Goal: Find specific page/section: Find specific page/section

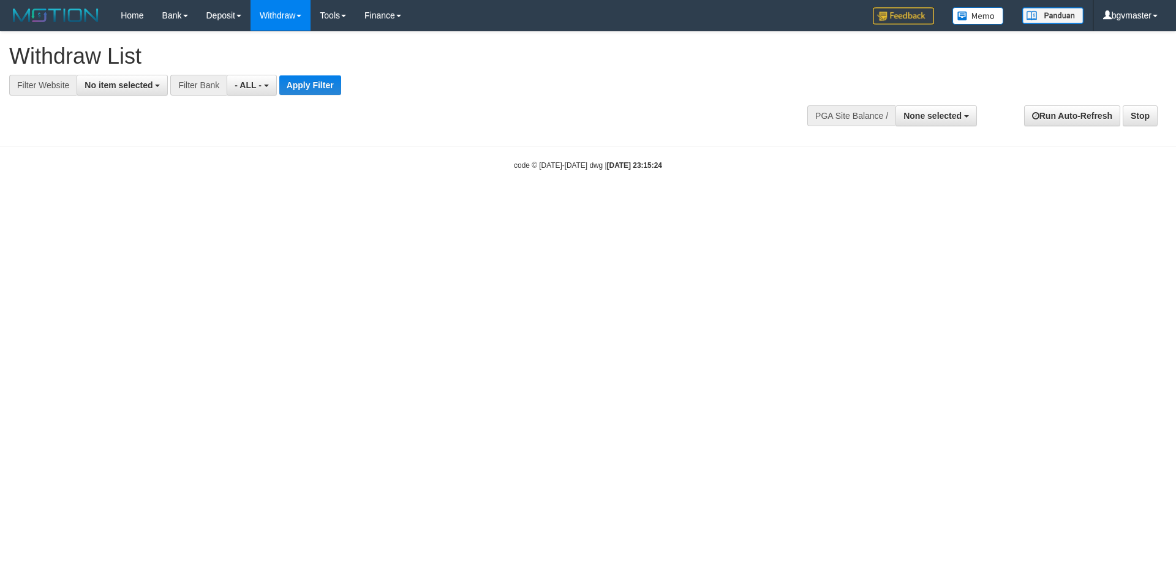
select select
click at [913, 111] on span "None selected" at bounding box center [932, 116] width 58 height 10
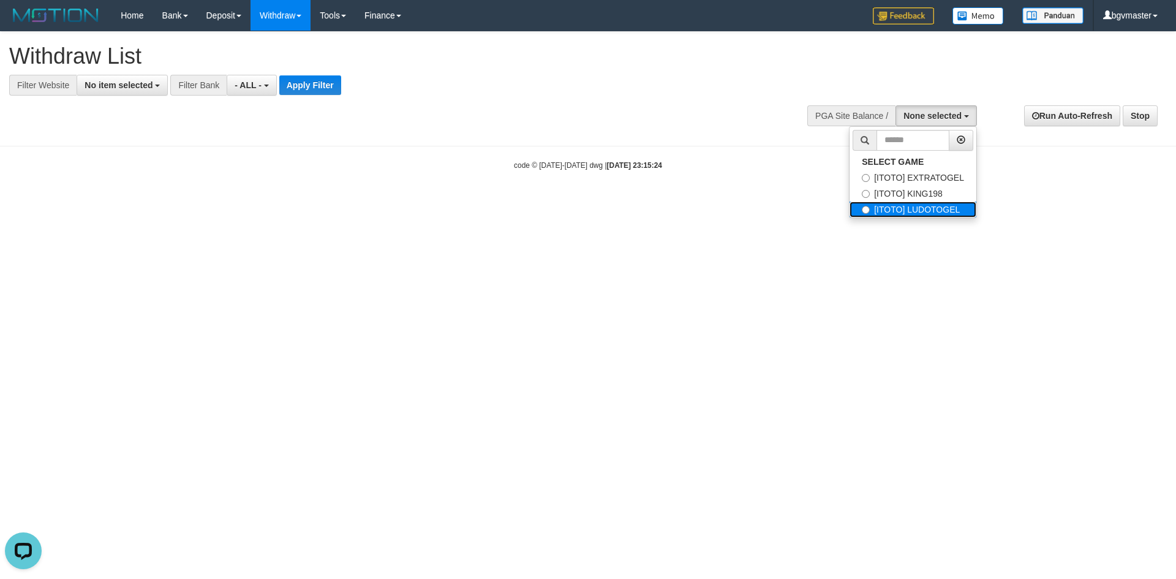
click at [912, 210] on label "[ITOTO] LUDOTOGEL" at bounding box center [913, 210] width 127 height 16
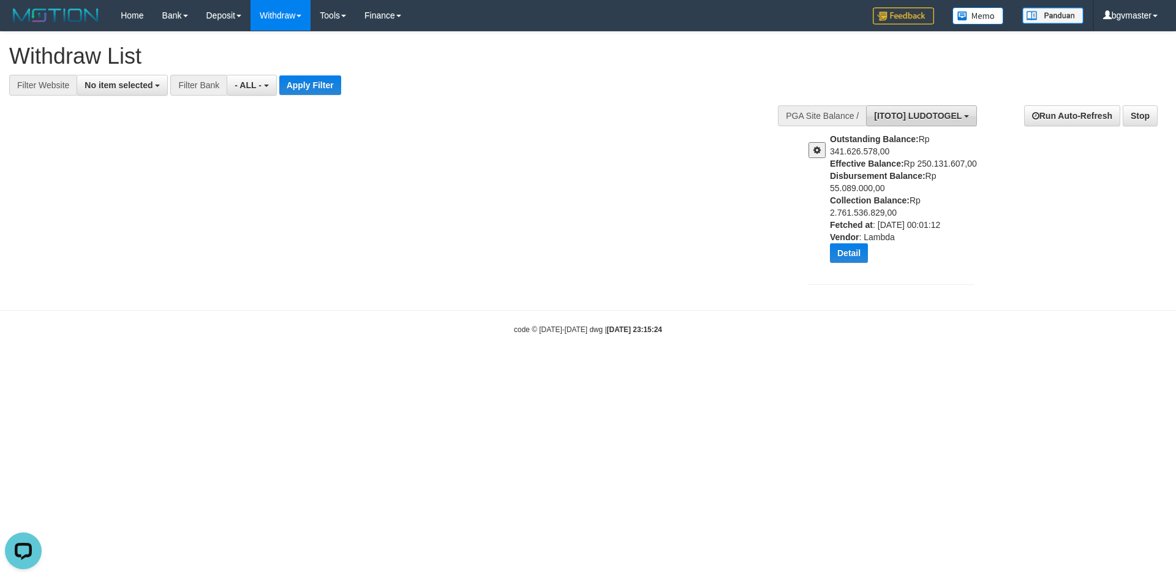
click at [922, 125] on button "[ITOTO] LUDOTOGEL" at bounding box center [921, 115] width 111 height 21
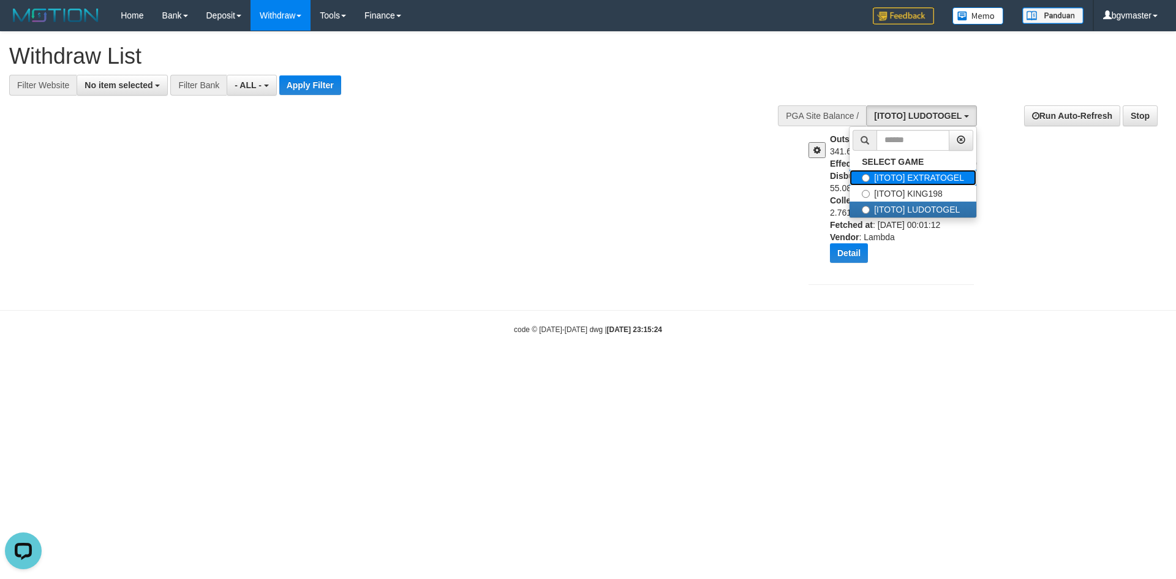
click at [929, 184] on label "[ITOTO] EXTRATOGEL" at bounding box center [913, 178] width 127 height 16
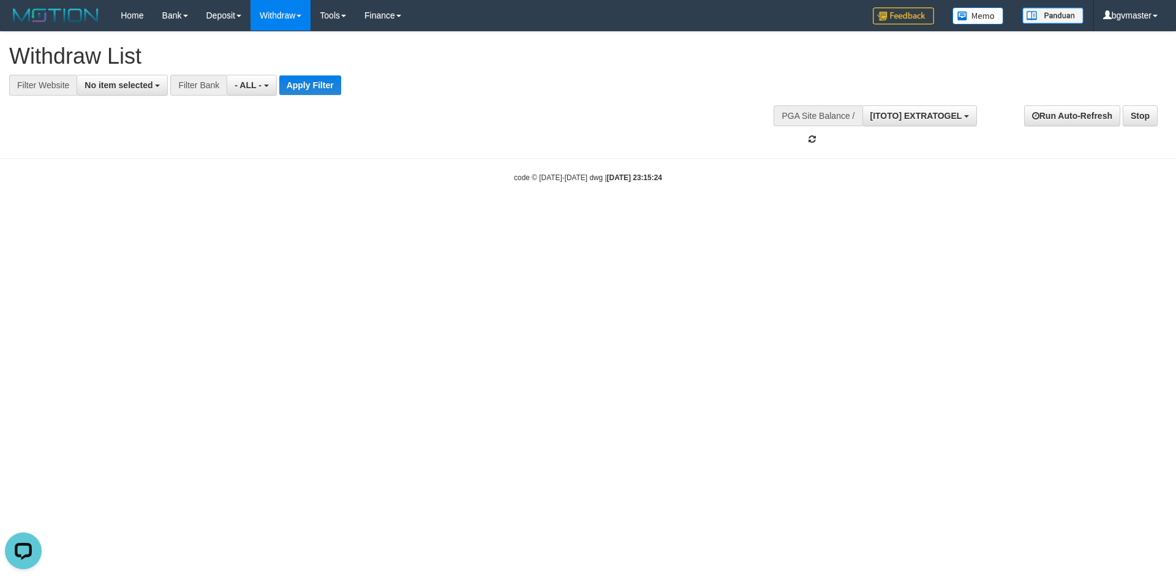
scroll to position [21, 0]
click at [921, 118] on span "[ITOTO] EXTRATOGEL" at bounding box center [916, 116] width 92 height 10
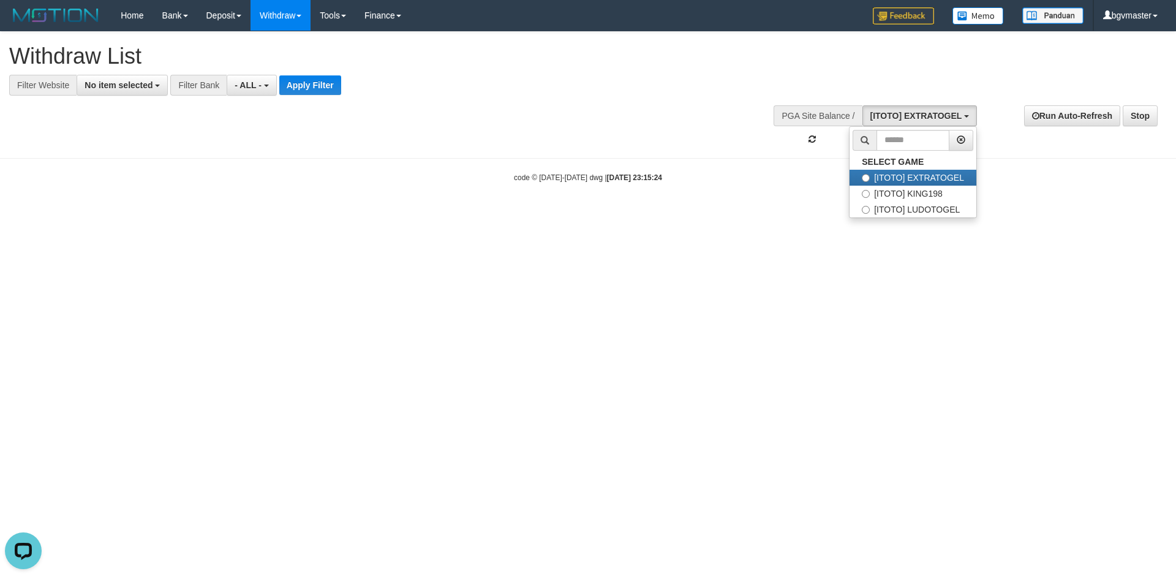
click at [703, 194] on body "Toggle navigation Home Bank Account List Load By Website Group [ITOTO] EXTRATOG…" at bounding box center [588, 107] width 1176 height 214
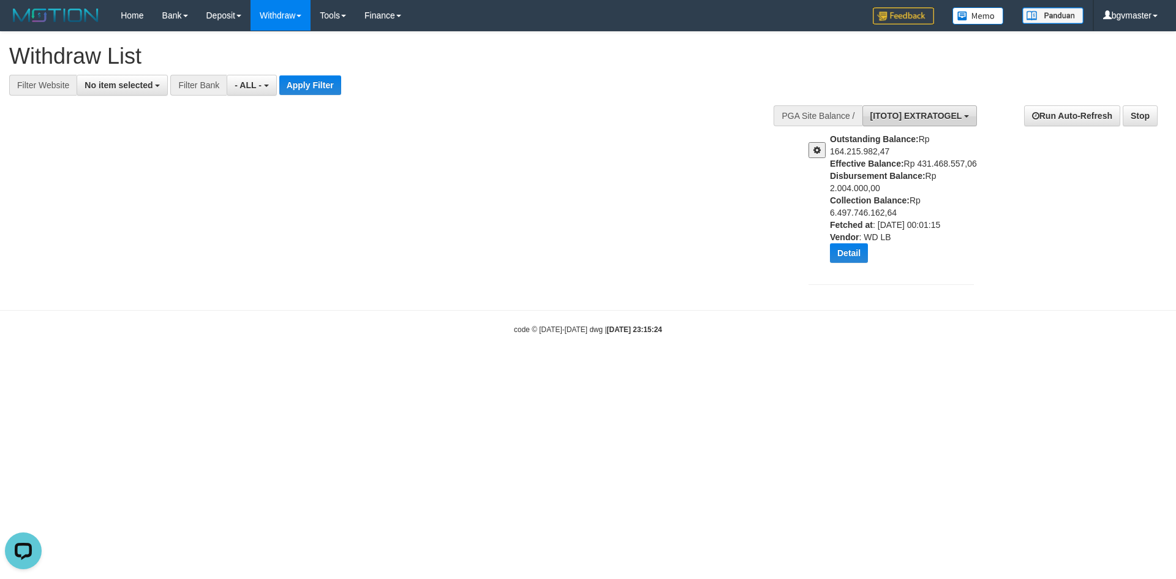
click at [916, 121] on button "[ITOTO] EXTRATOGEL" at bounding box center [919, 115] width 115 height 21
click at [922, 192] on label "[ITOTO] KING198" at bounding box center [913, 194] width 127 height 16
select select "****"
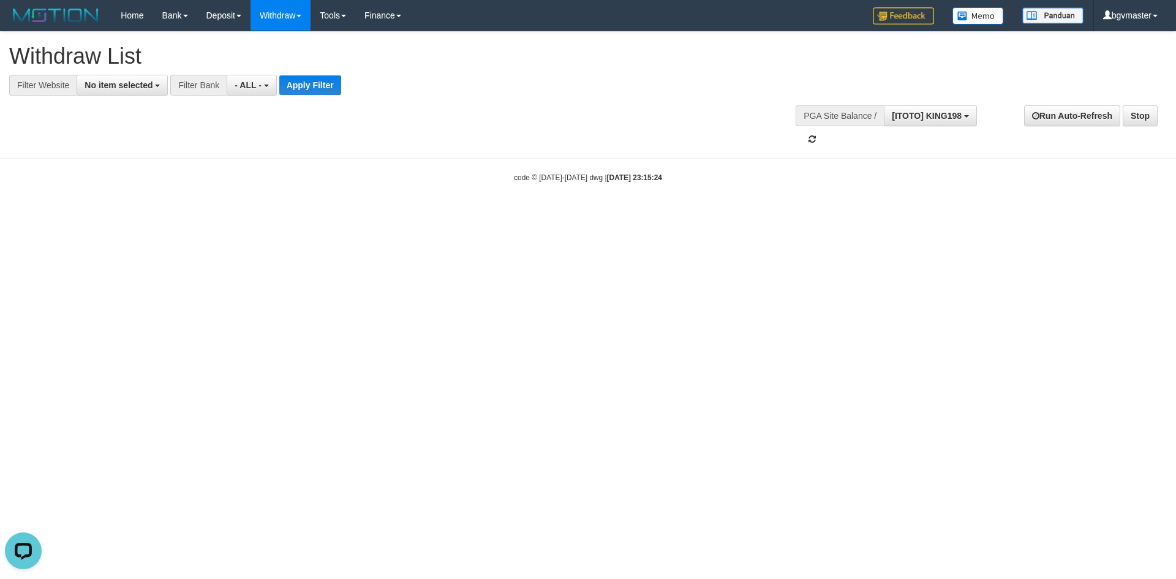
scroll to position [21, 0]
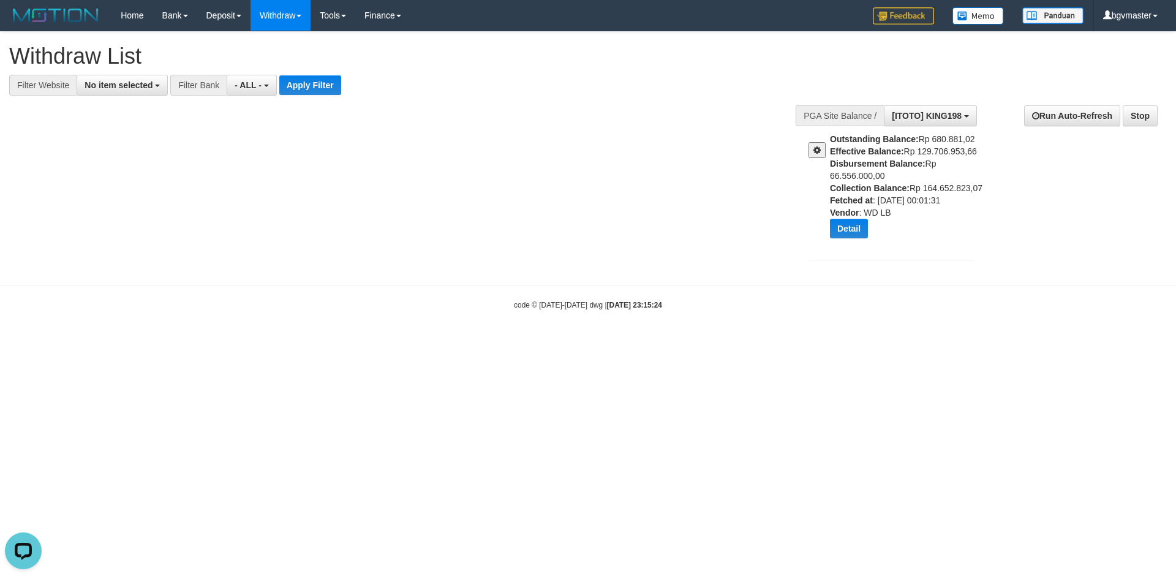
click at [698, 173] on div "**********" at bounding box center [588, 152] width 1176 height 241
